Goal: Transaction & Acquisition: Download file/media

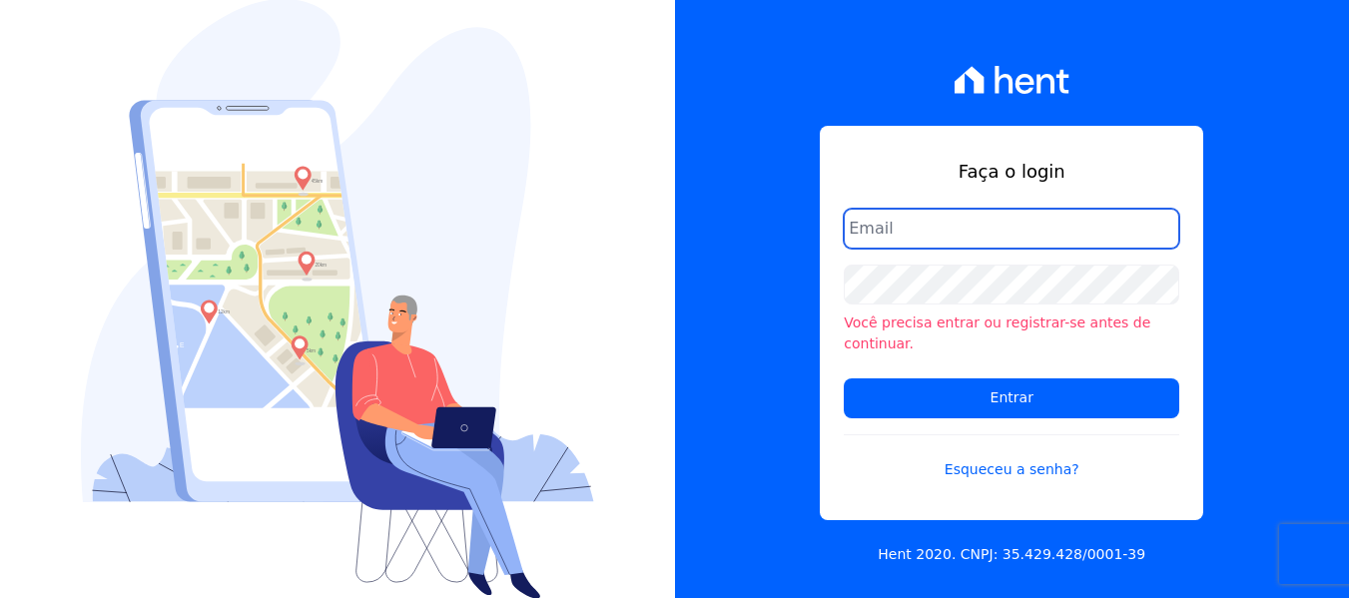
type input "[PERSON_NAME][EMAIL_ADDRESS][DOMAIN_NAME]"
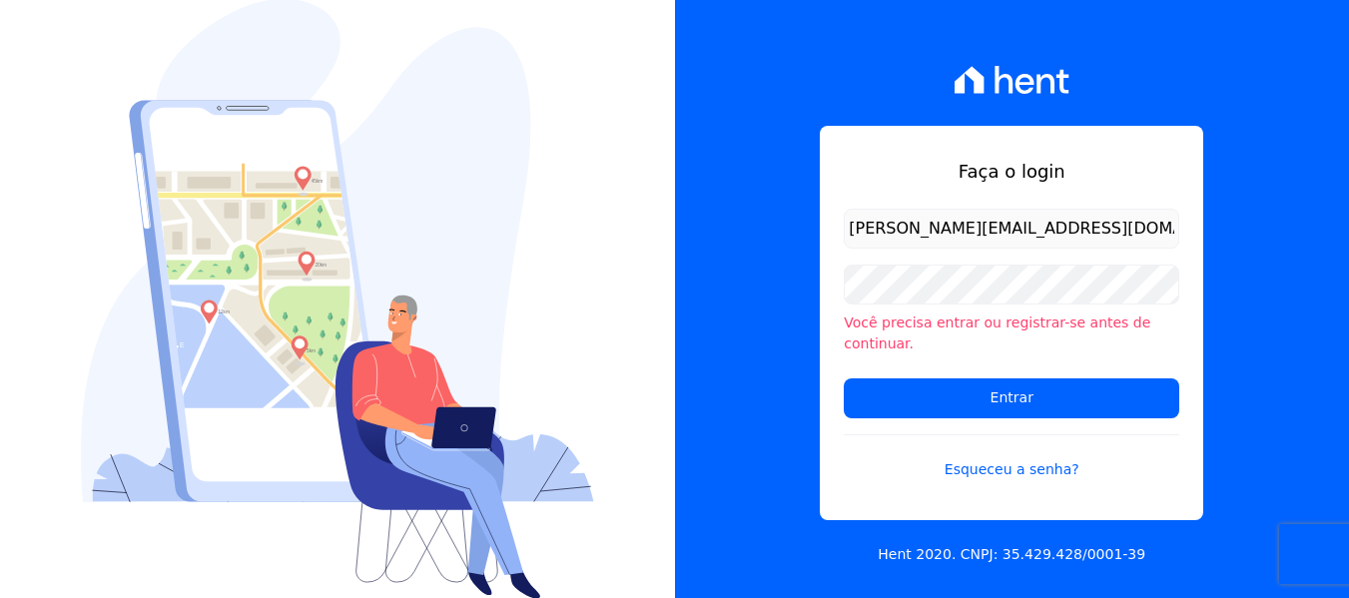
click at [790, 305] on div "Faça o login amanda.piquini@quattroconstrutora.com.br Você precisa entrar ou re…" at bounding box center [1012, 299] width 675 height 598
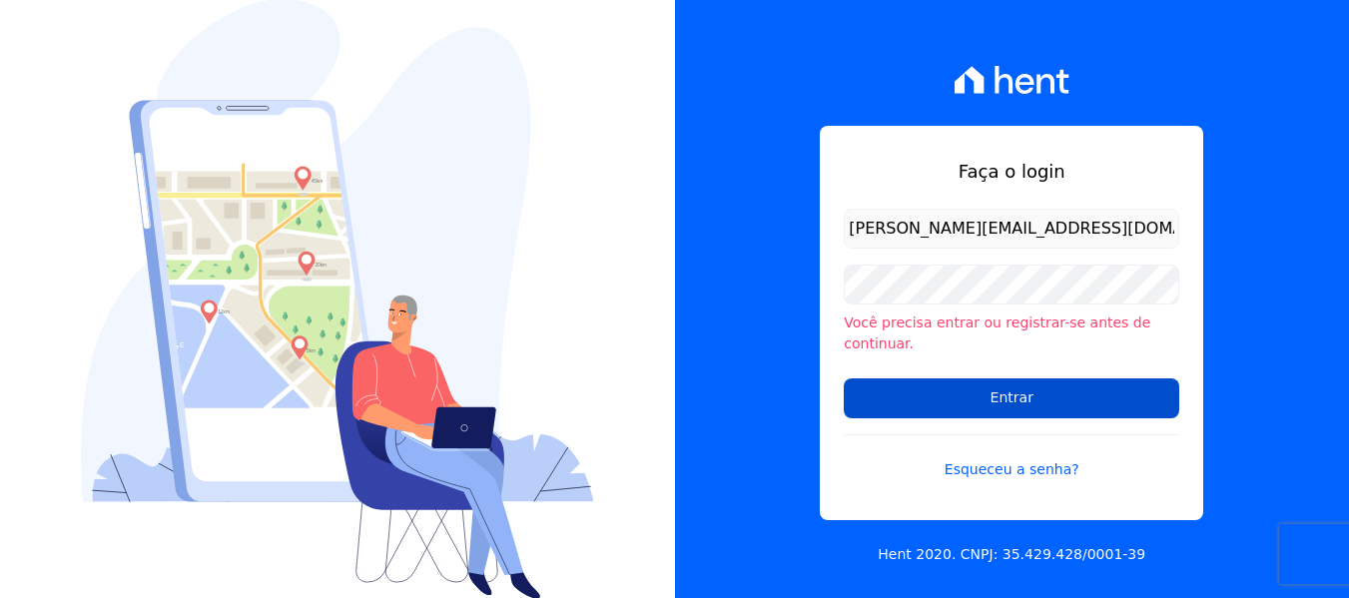
click at [912, 385] on input "Entrar" at bounding box center [1011, 398] width 335 height 40
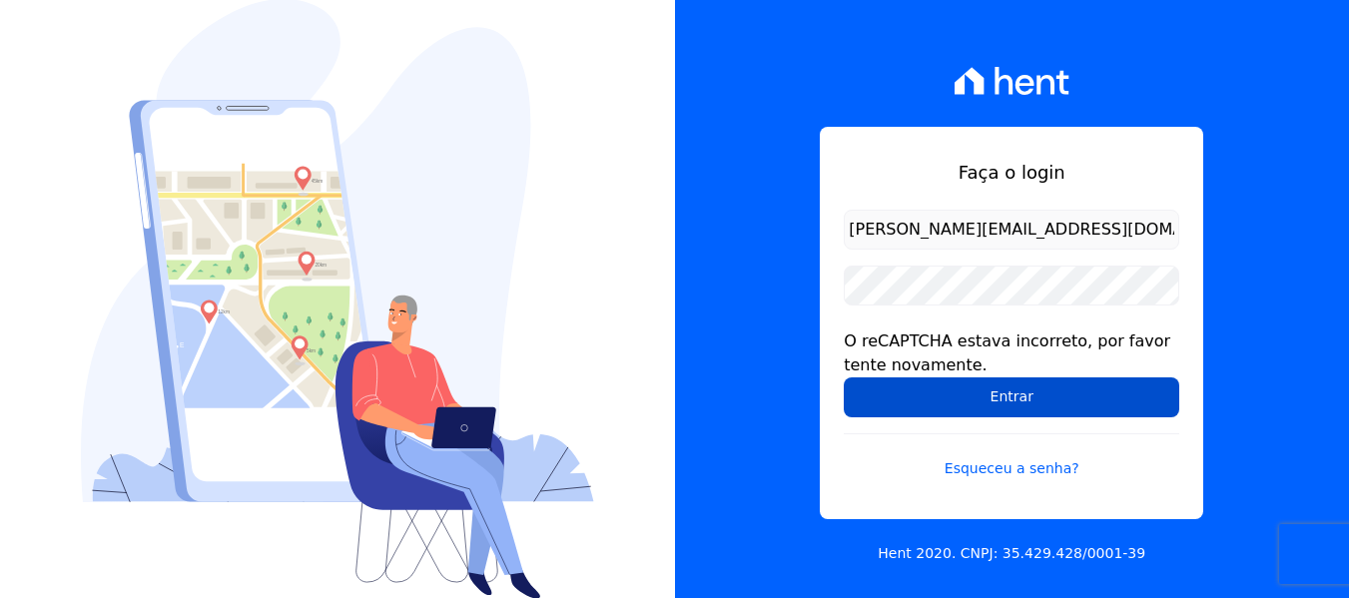
click at [887, 399] on input "Entrar" at bounding box center [1011, 397] width 335 height 40
click at [875, 400] on input "Entrar" at bounding box center [1011, 397] width 335 height 40
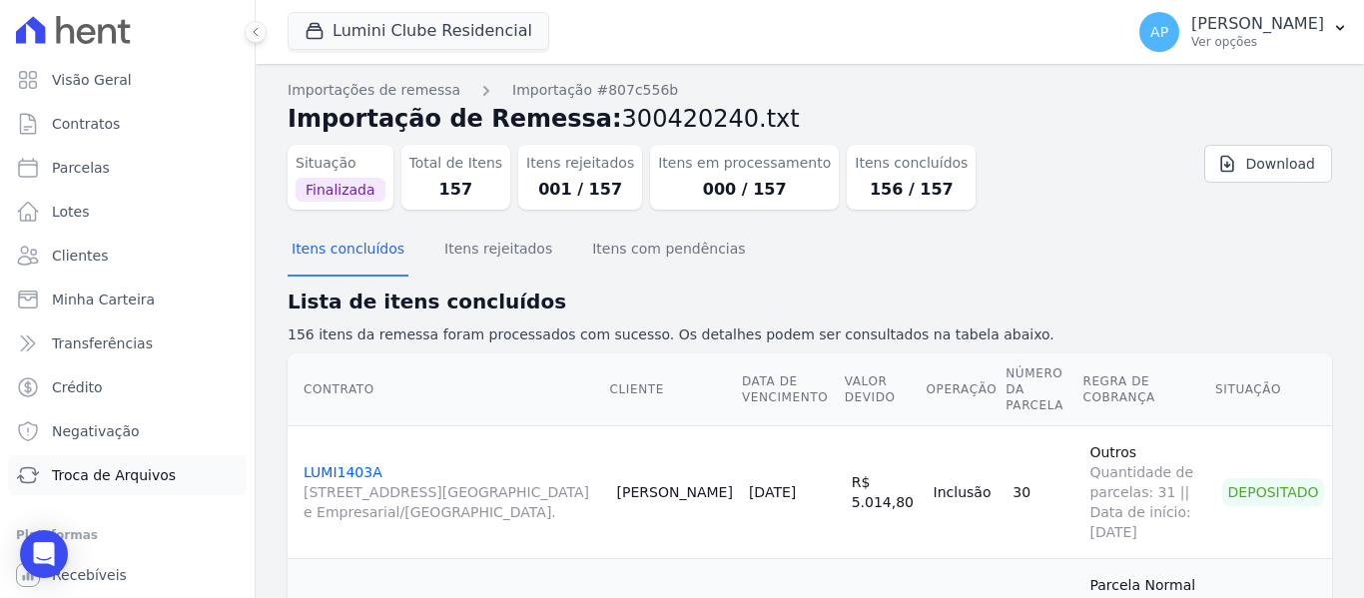
click at [140, 470] on span "Troca de Arquivos" at bounding box center [114, 475] width 124 height 20
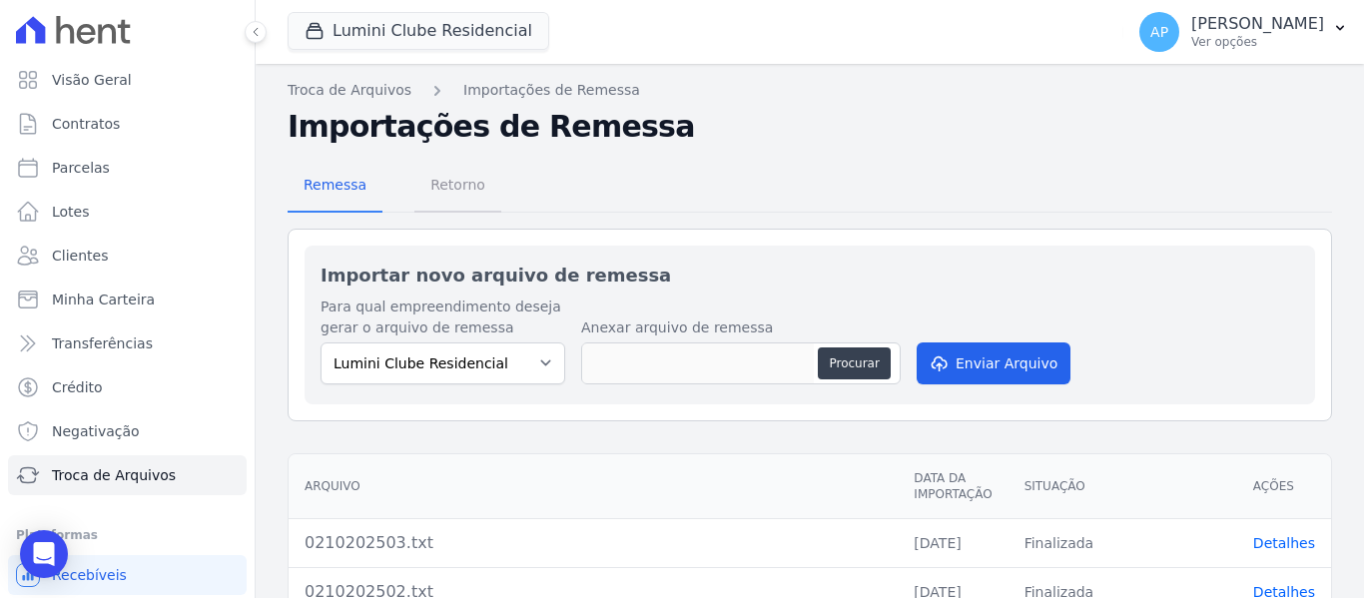
click at [451, 195] on span "Retorno" at bounding box center [457, 185] width 79 height 40
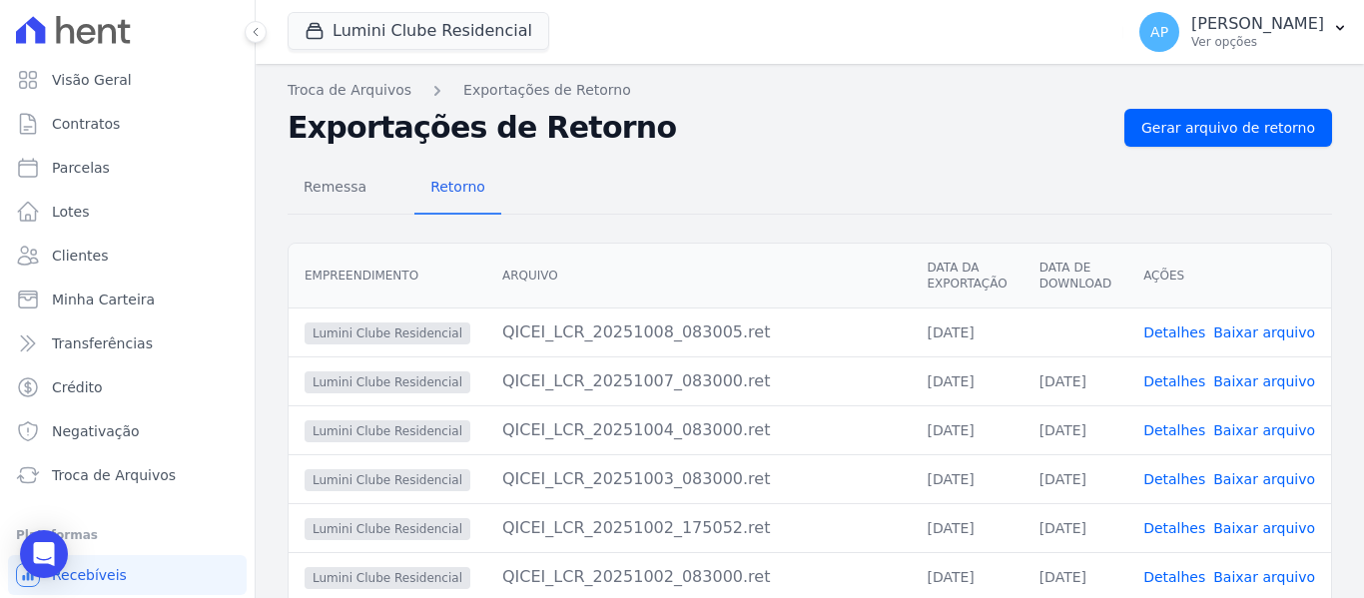
click at [1270, 331] on link "Baixar arquivo" at bounding box center [1264, 332] width 102 height 16
click at [1241, 335] on link "Baixar arquivo" at bounding box center [1264, 332] width 102 height 16
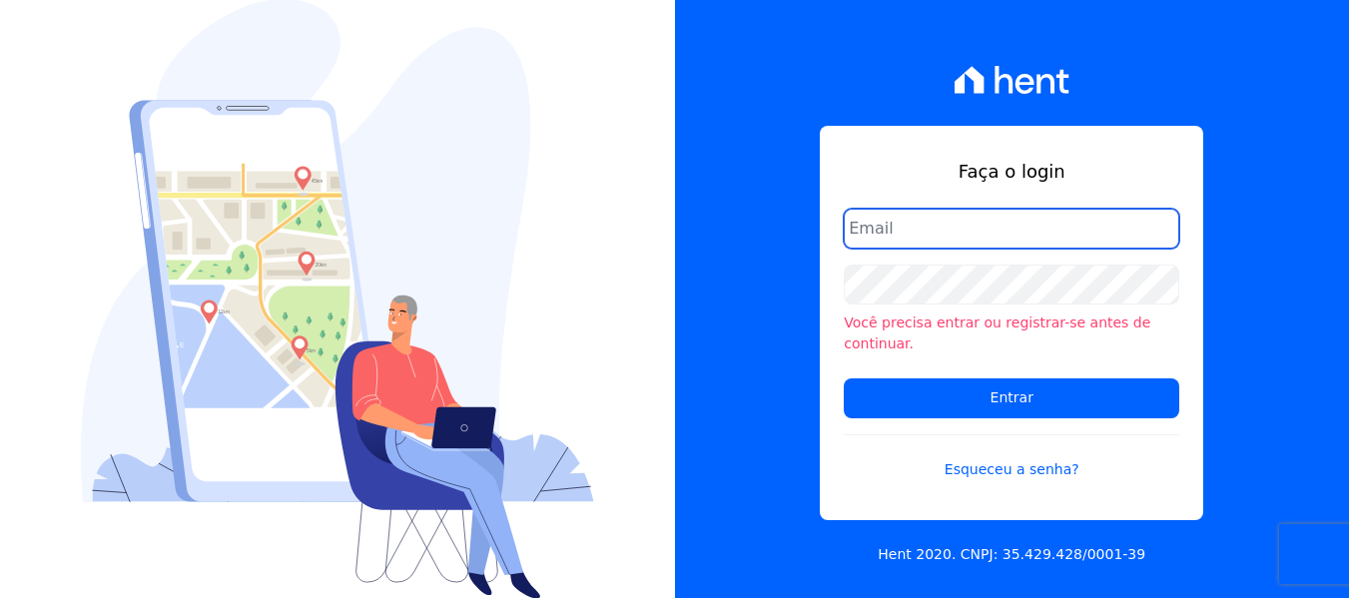
type input "[PERSON_NAME][EMAIL_ADDRESS][DOMAIN_NAME]"
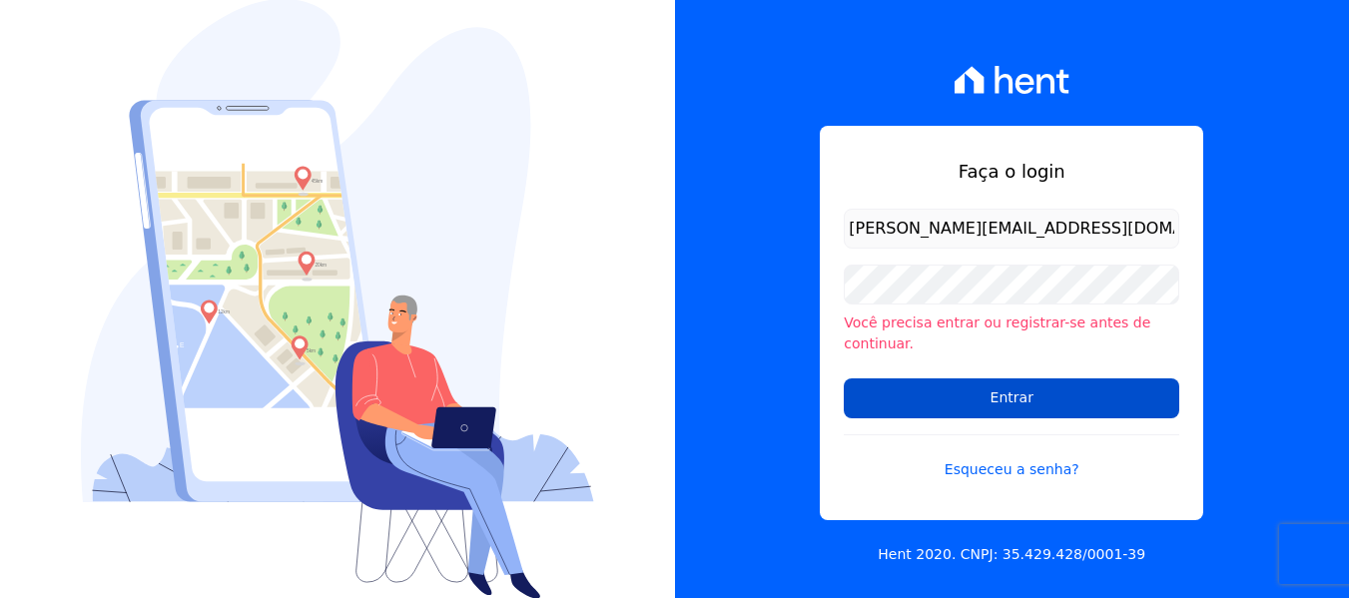
drag, startPoint x: 830, startPoint y: 336, endPoint x: 857, endPoint y: 375, distance: 47.4
click at [830, 336] on div "Faça o login [PERSON_NAME][EMAIL_ADDRESS][DOMAIN_NAME] Você precisa entrar ou r…" at bounding box center [1011, 323] width 383 height 394
click at [897, 399] on input "Entrar" at bounding box center [1011, 398] width 335 height 40
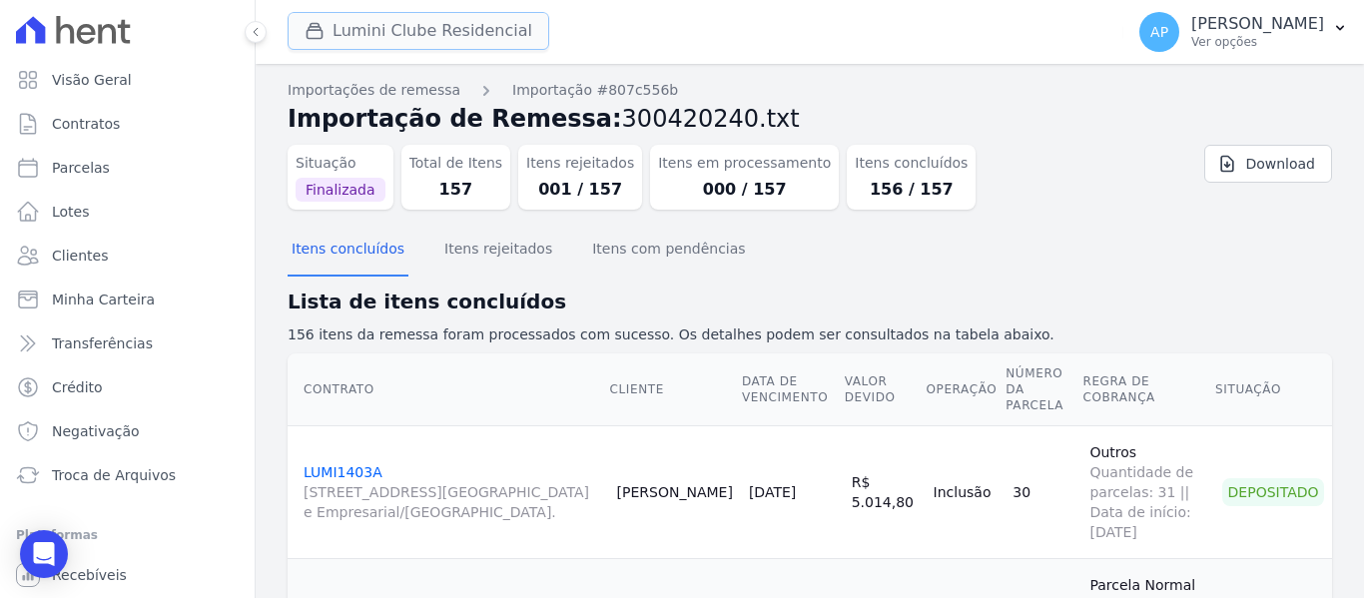
click at [425, 36] on button "Lumini Clube Residencial" at bounding box center [419, 31] width 262 height 38
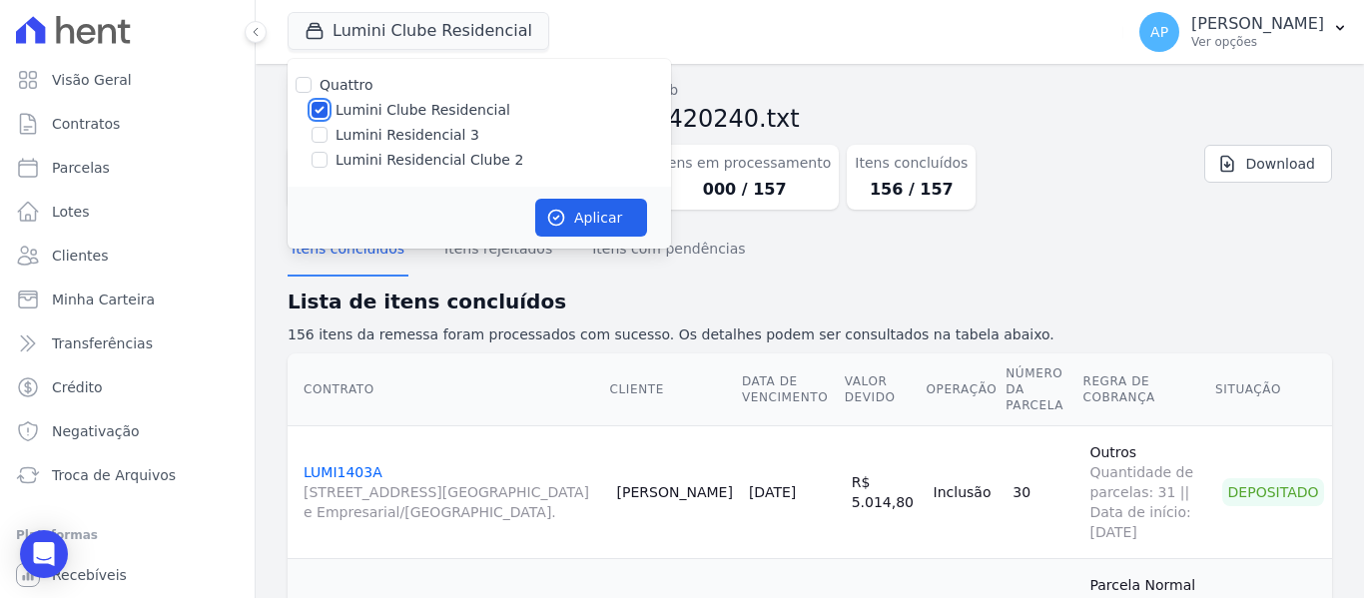
click at [326, 106] on input "Lumini Clube Residencial" at bounding box center [319, 110] width 16 height 16
checkbox input "false"
click at [324, 165] on input "Lumini Residencial Clube 2" at bounding box center [319, 160] width 16 height 16
checkbox input "true"
click at [602, 212] on button "Aplicar" at bounding box center [591, 218] width 112 height 38
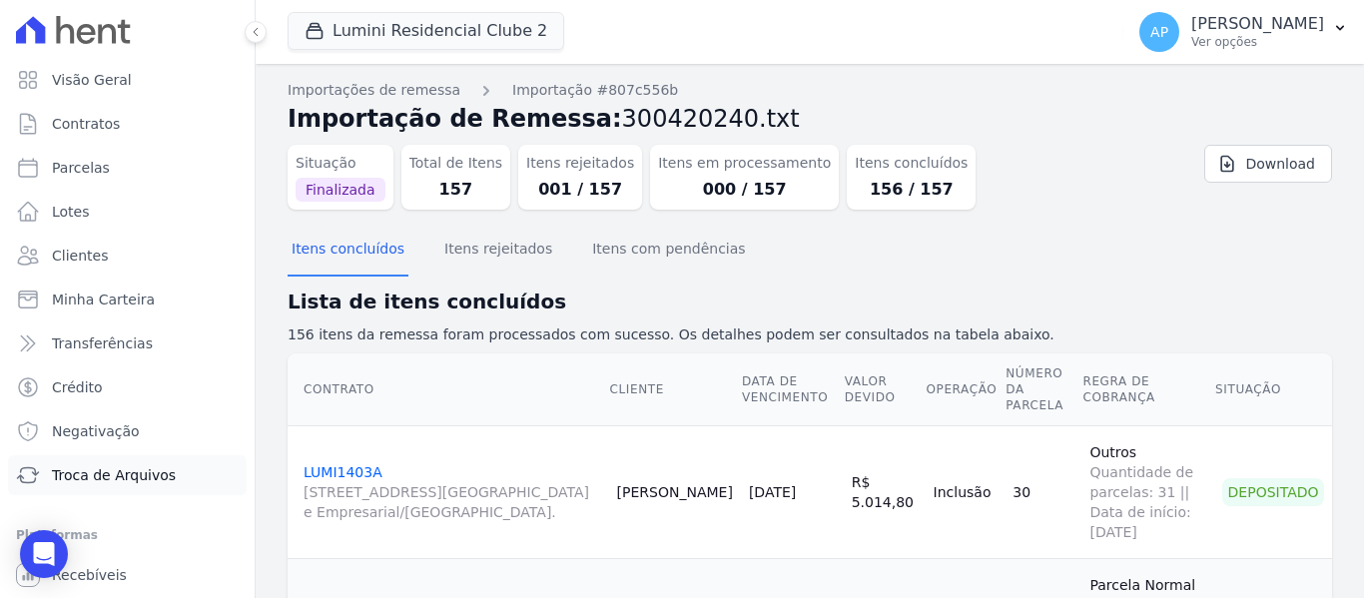
click at [149, 478] on span "Troca de Arquivos" at bounding box center [114, 475] width 124 height 20
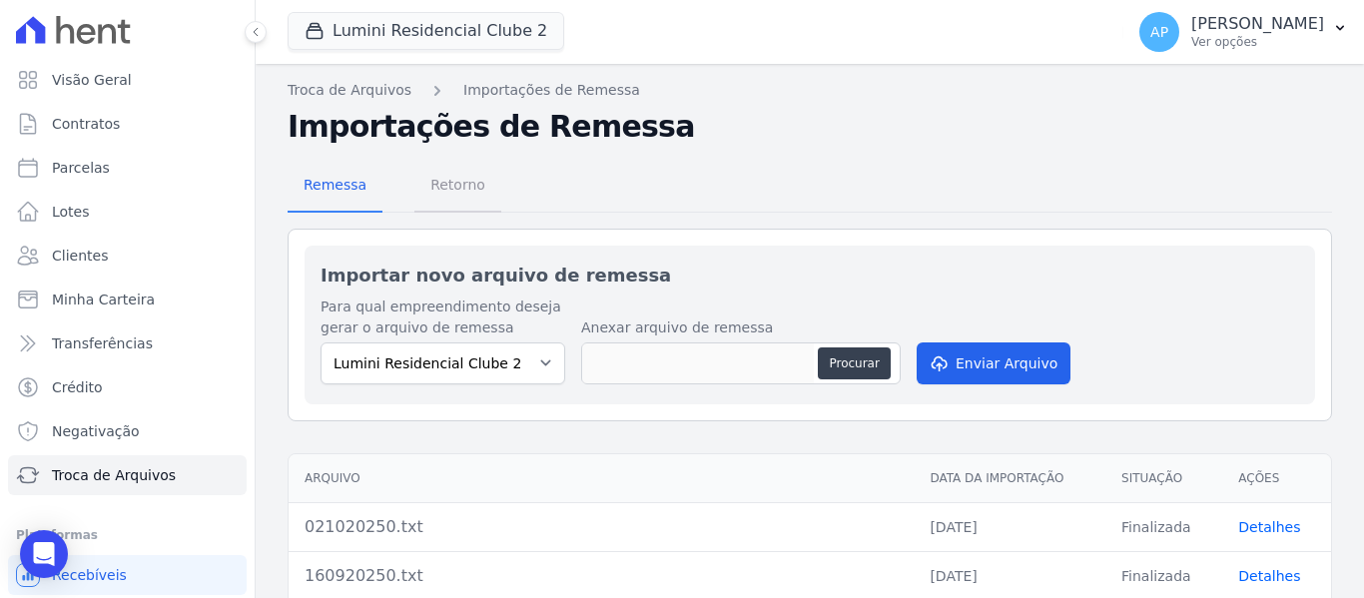
click at [460, 182] on span "Retorno" at bounding box center [457, 185] width 79 height 40
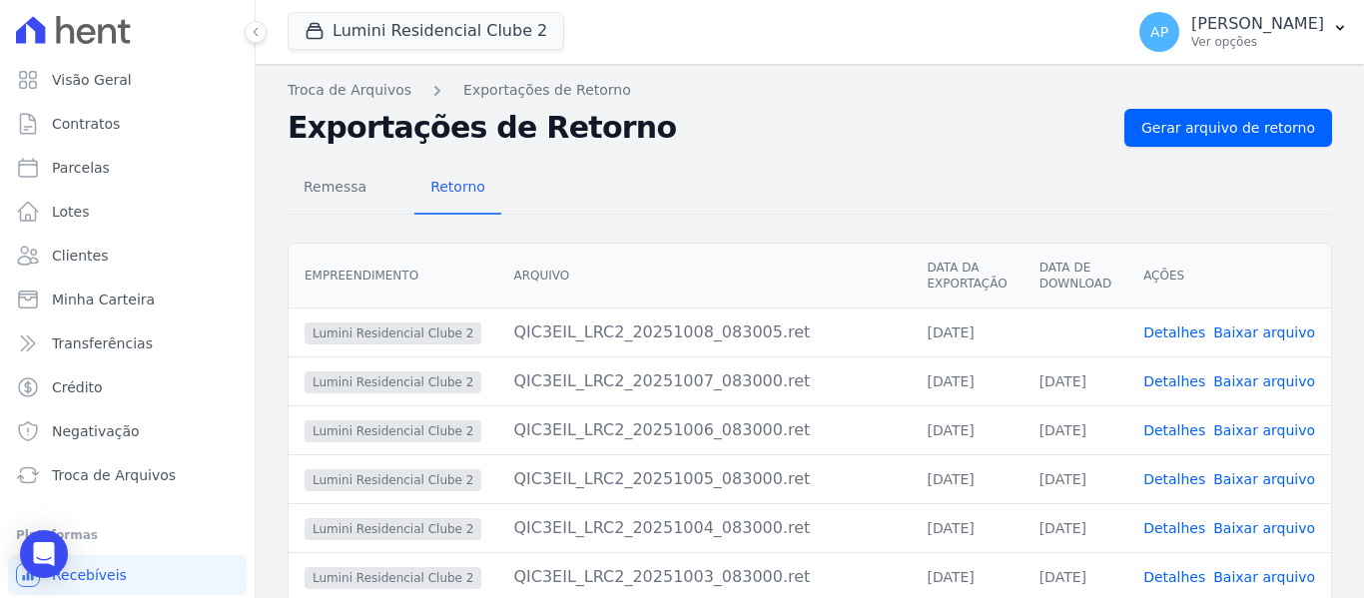
click at [1252, 332] on link "Baixar arquivo" at bounding box center [1264, 332] width 102 height 16
click at [375, 34] on button "Lumini Residencial Clube 2" at bounding box center [426, 31] width 277 height 38
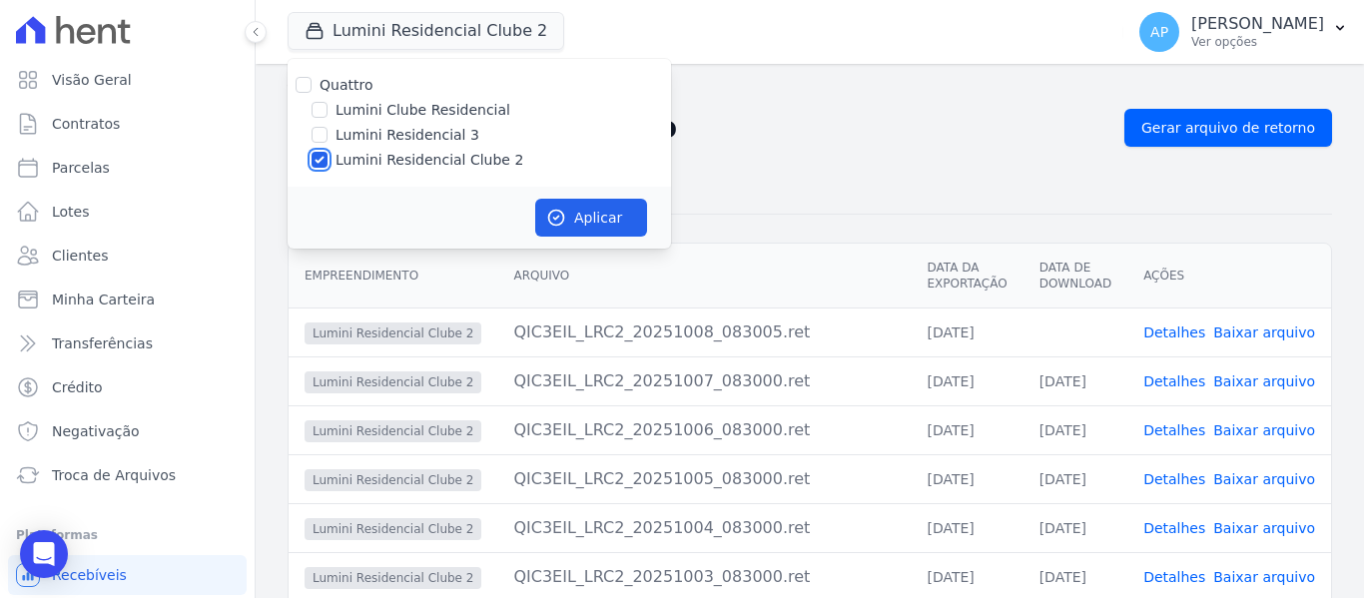
click at [318, 158] on input "Lumini Residencial Clube 2" at bounding box center [319, 160] width 16 height 16
checkbox input "false"
click at [316, 133] on input "Lumini Residencial 3" at bounding box center [319, 135] width 16 height 16
checkbox input "true"
click at [603, 216] on button "Aplicar" at bounding box center [591, 218] width 112 height 38
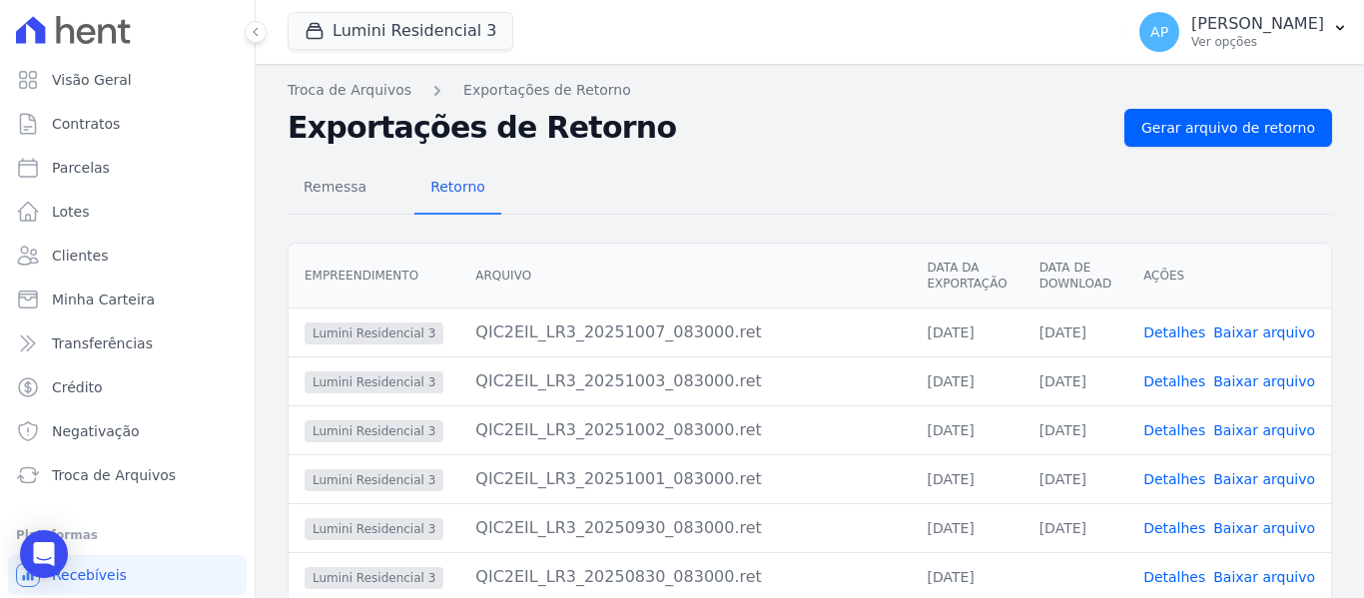
drag, startPoint x: 595, startPoint y: 217, endPoint x: 530, endPoint y: 205, distance: 66.0
click at [528, 207] on div "Remessa Retorno" at bounding box center [810, 189] width 1044 height 52
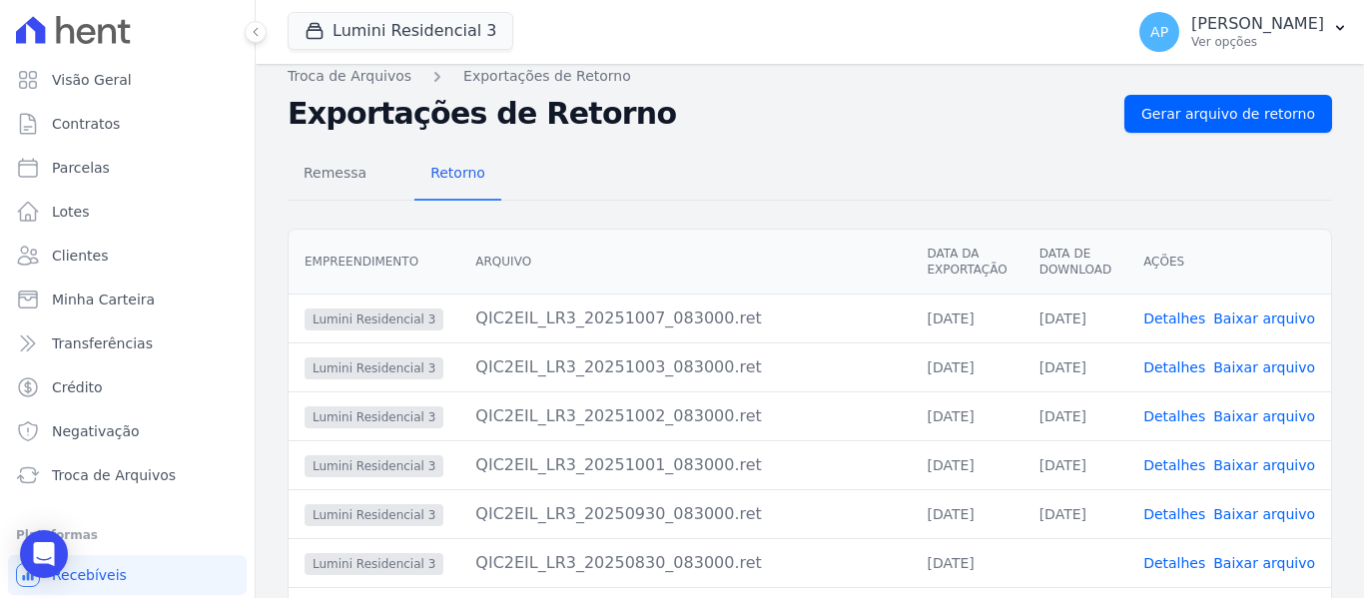
scroll to position [114, 0]
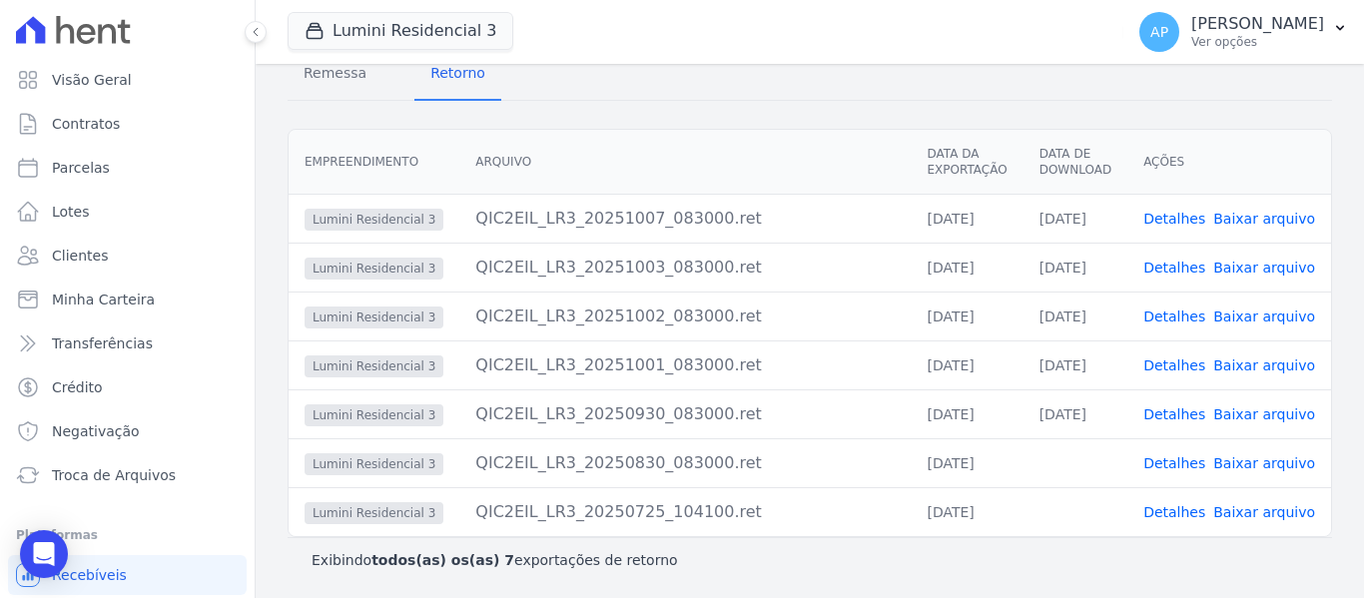
click at [1167, 466] on link "Detalhes" at bounding box center [1174, 463] width 62 height 16
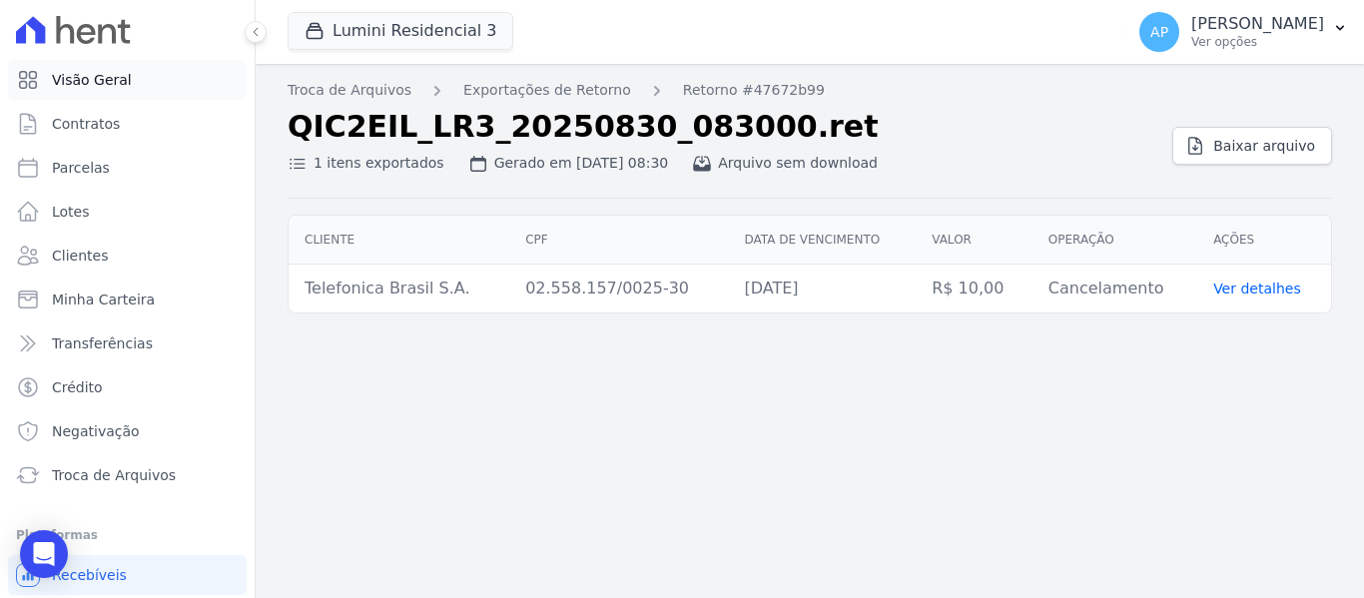
click at [79, 78] on span "Visão Geral" at bounding box center [92, 80] width 80 height 20
